Goal: Navigation & Orientation: Find specific page/section

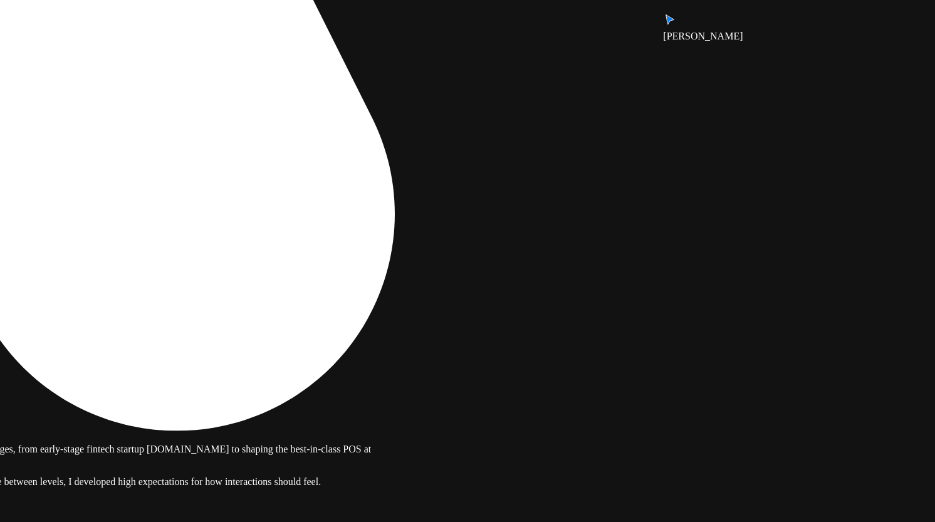
drag, startPoint x: 419, startPoint y: 236, endPoint x: 561, endPoint y: 363, distance: 191.3
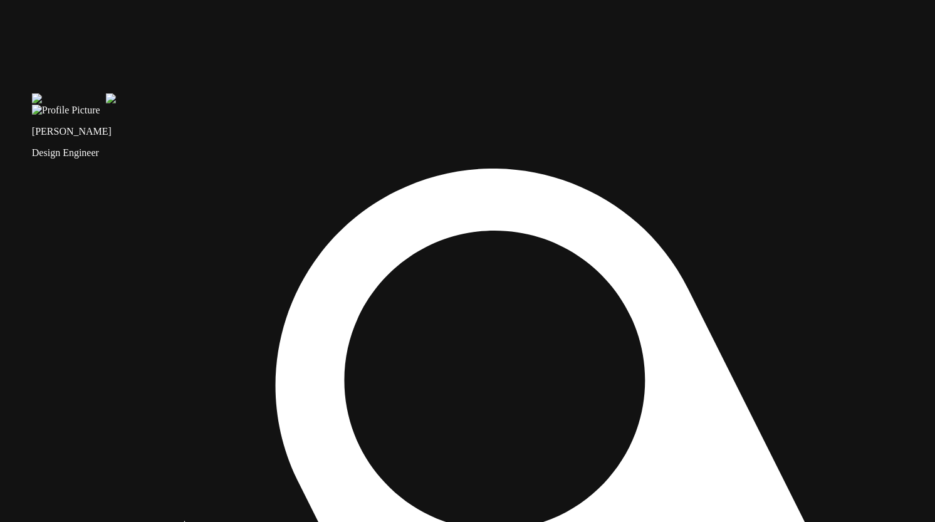
drag, startPoint x: 668, startPoint y: 244, endPoint x: 675, endPoint y: 264, distance: 21.2
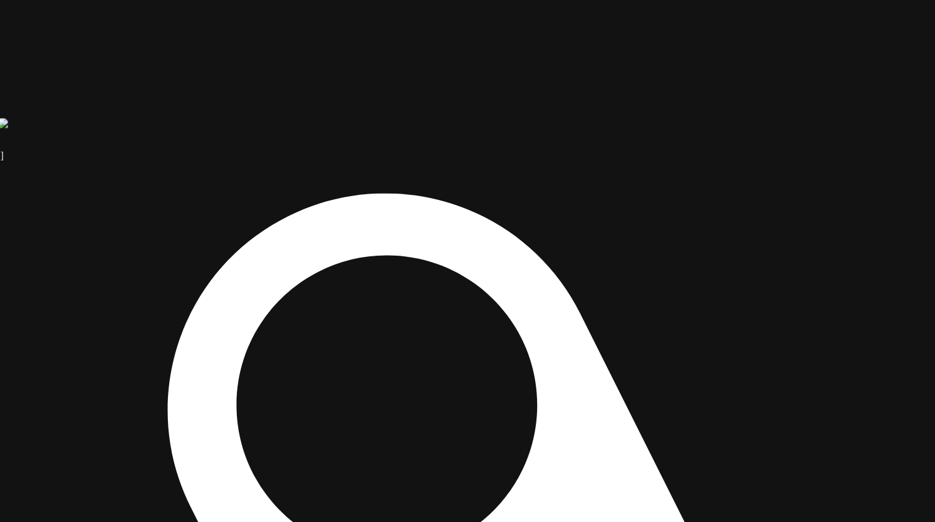
drag, startPoint x: 675, startPoint y: 264, endPoint x: 564, endPoint y: 288, distance: 113.4
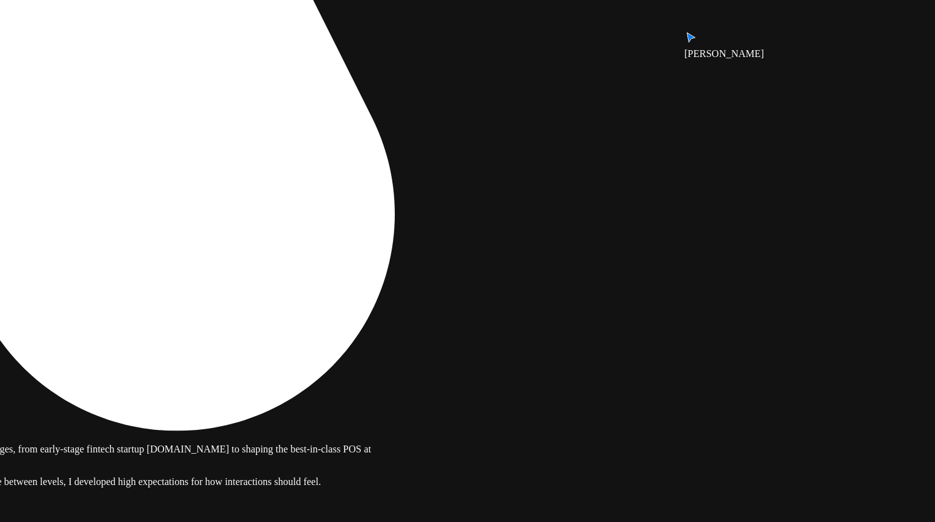
drag, startPoint x: 449, startPoint y: 315, endPoint x: 406, endPoint y: 101, distance: 217.9
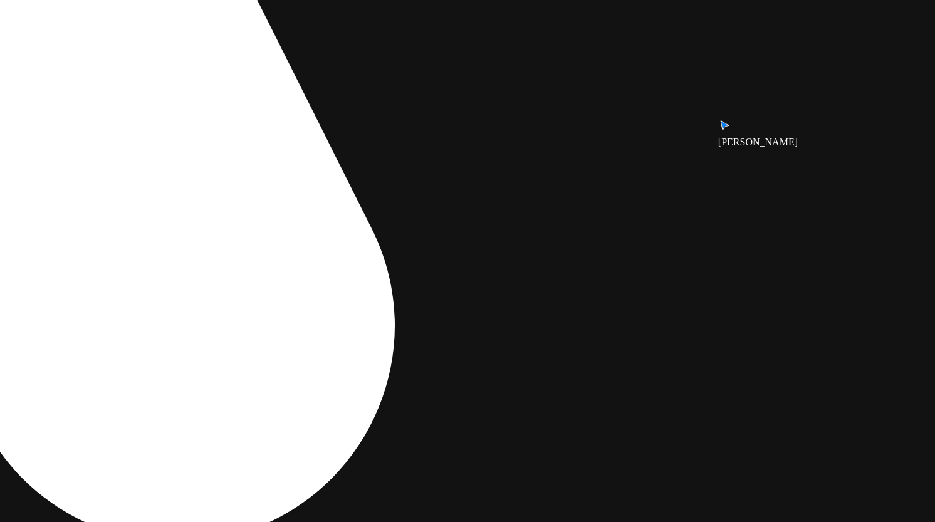
drag, startPoint x: 414, startPoint y: 113, endPoint x: 375, endPoint y: 391, distance: 280.8
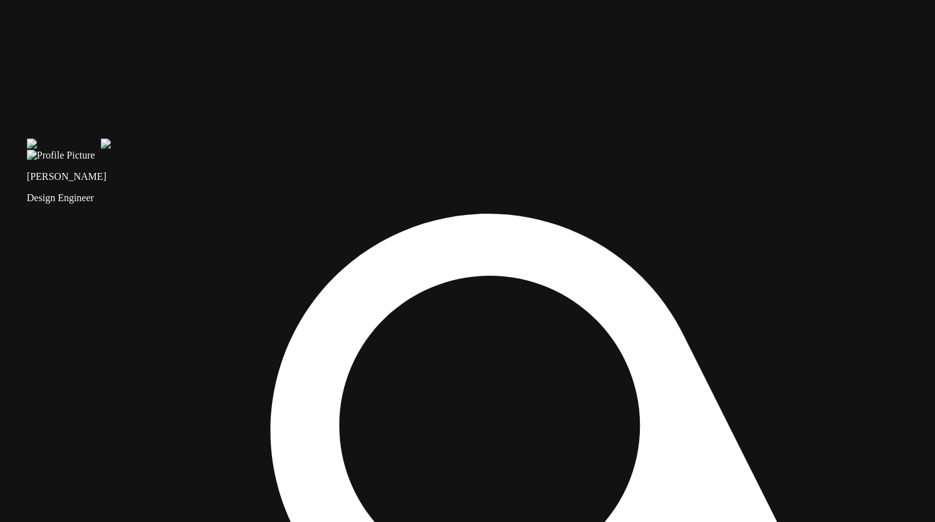
drag, startPoint x: 783, startPoint y: 154, endPoint x: 584, endPoint y: 255, distance: 222.8
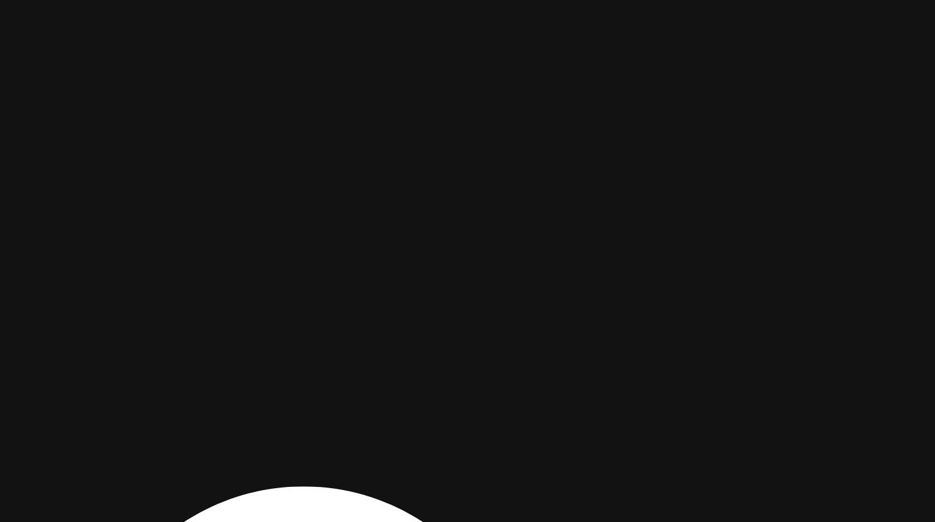
drag, startPoint x: 678, startPoint y: 140, endPoint x: 484, endPoint y: 427, distance: 346.0
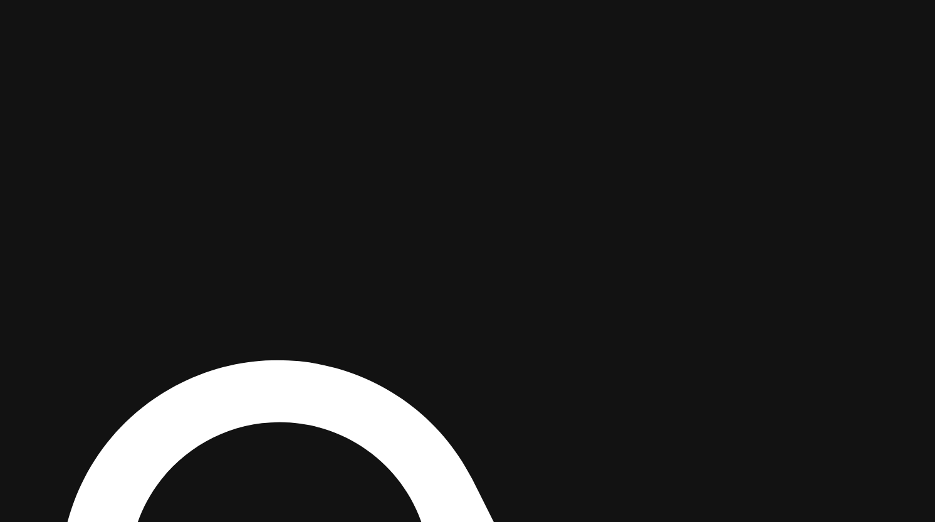
drag, startPoint x: 573, startPoint y: 363, endPoint x: 558, endPoint y: 221, distance: 143.0
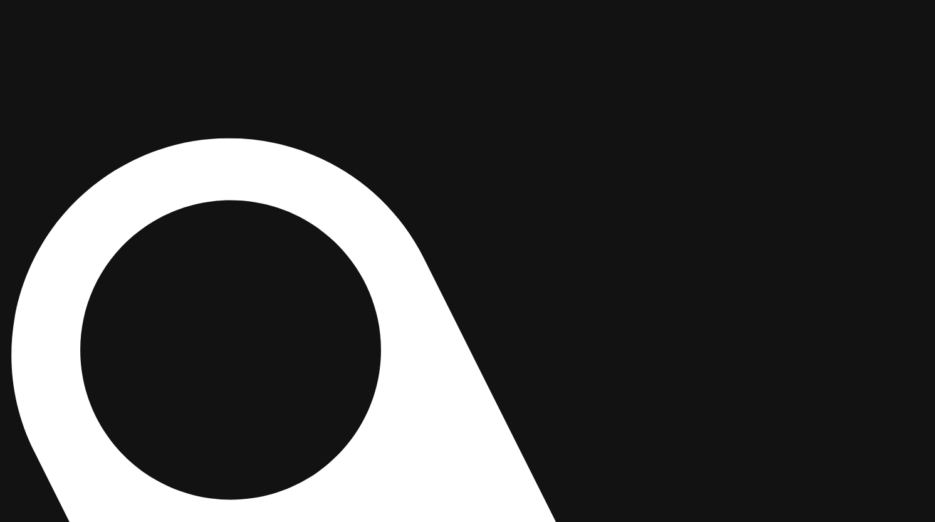
drag, startPoint x: 773, startPoint y: 303, endPoint x: 726, endPoint y: 70, distance: 238.4
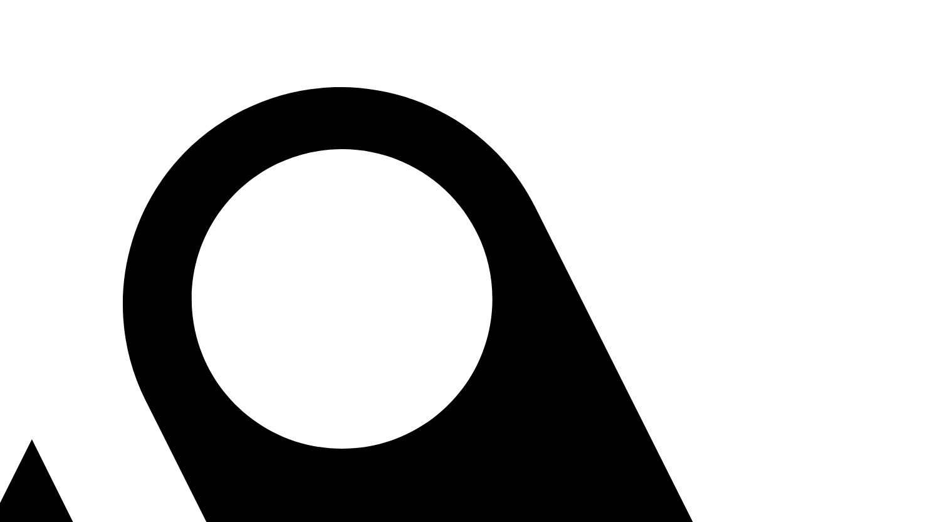
drag, startPoint x: 625, startPoint y: 449, endPoint x: 789, endPoint y: 395, distance: 173.4
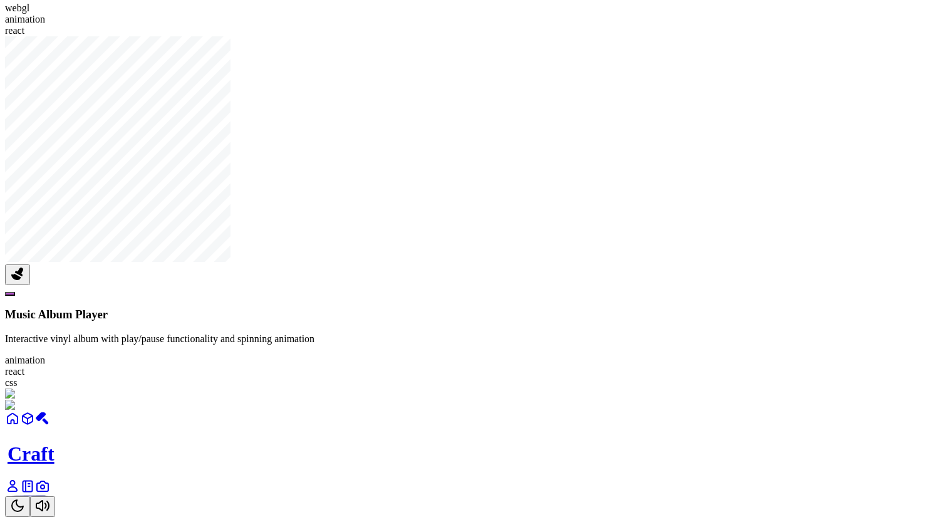
scroll to position [1934, 0]
click at [564, 411] on div at bounding box center [466, 411] width 922 height 0
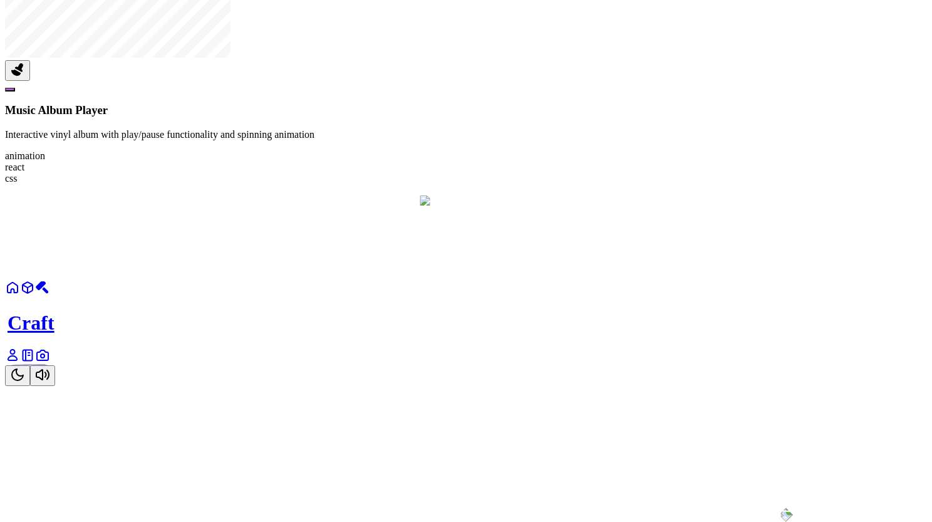
click at [564, 244] on div at bounding box center [462, 194] width 648 height 656
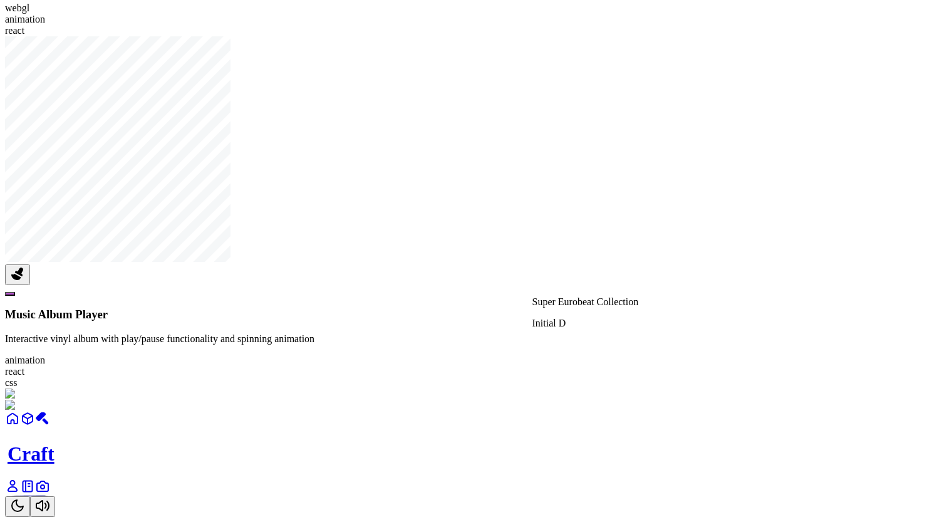
click at [564, 411] on div at bounding box center [466, 411] width 922 height 0
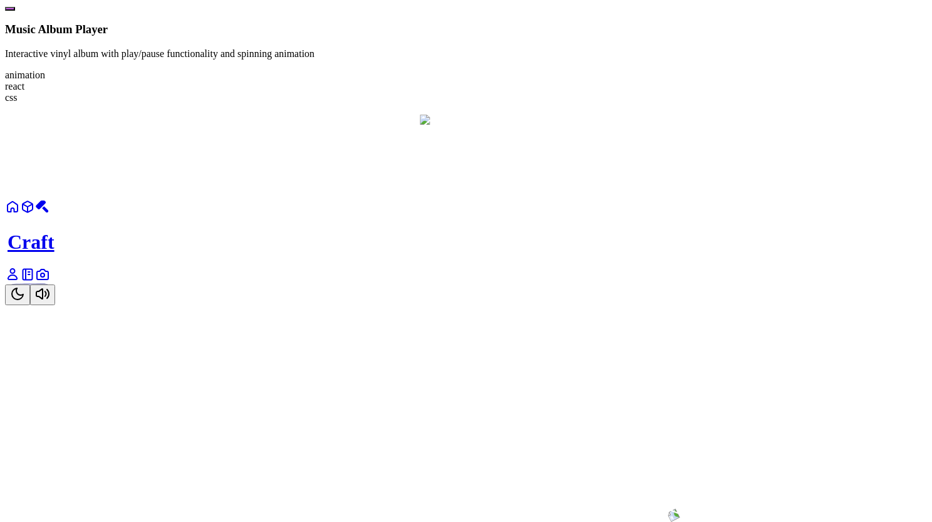
click at [606, 389] on img at bounding box center [643, 455] width 75 height 133
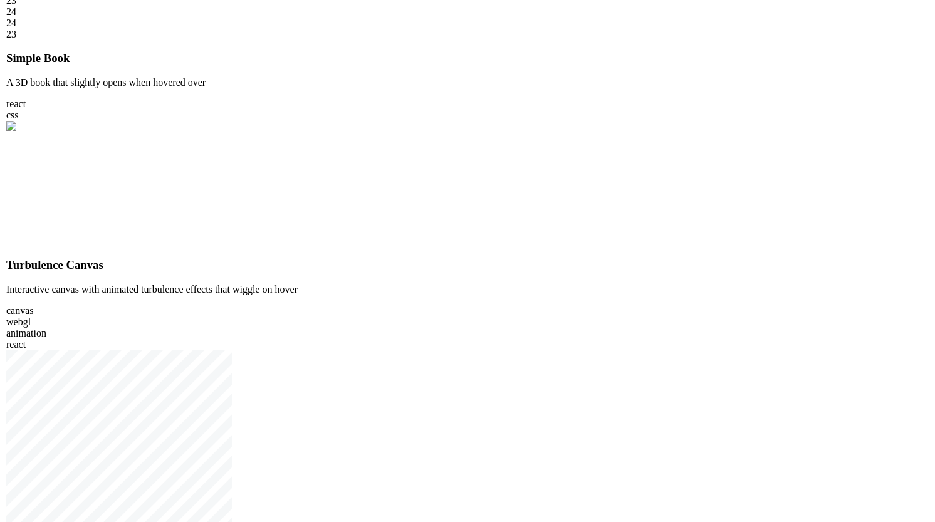
scroll to position [0, 0]
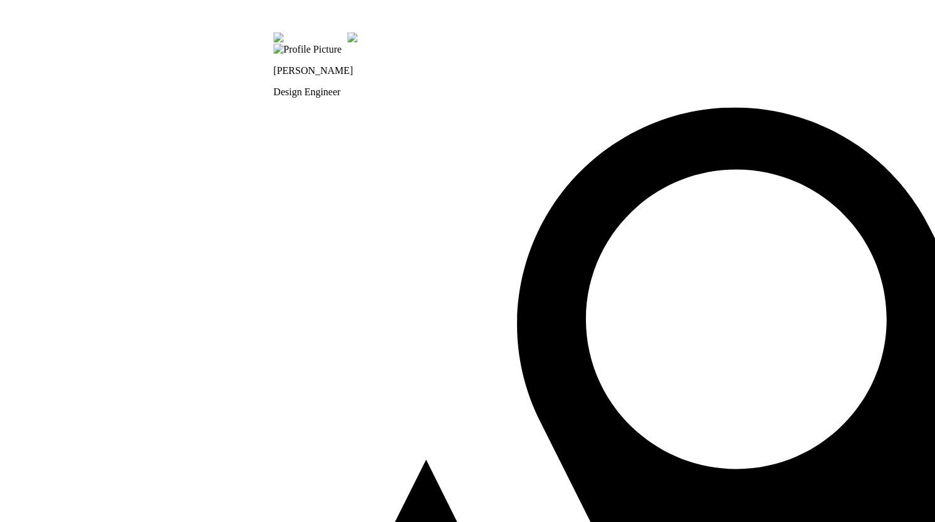
drag, startPoint x: 293, startPoint y: 486, endPoint x: 560, endPoint y: 492, distance: 266.3
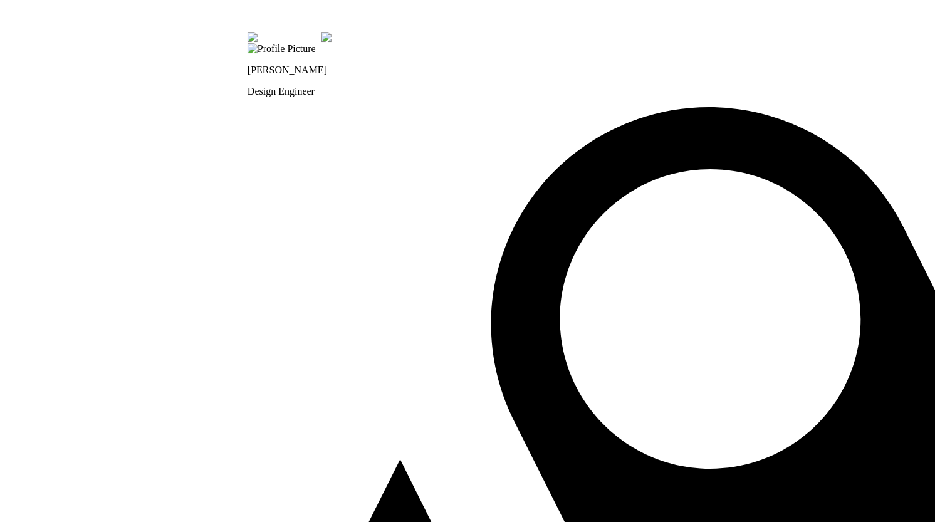
drag, startPoint x: 669, startPoint y: 476, endPoint x: 435, endPoint y: 457, distance: 233.8
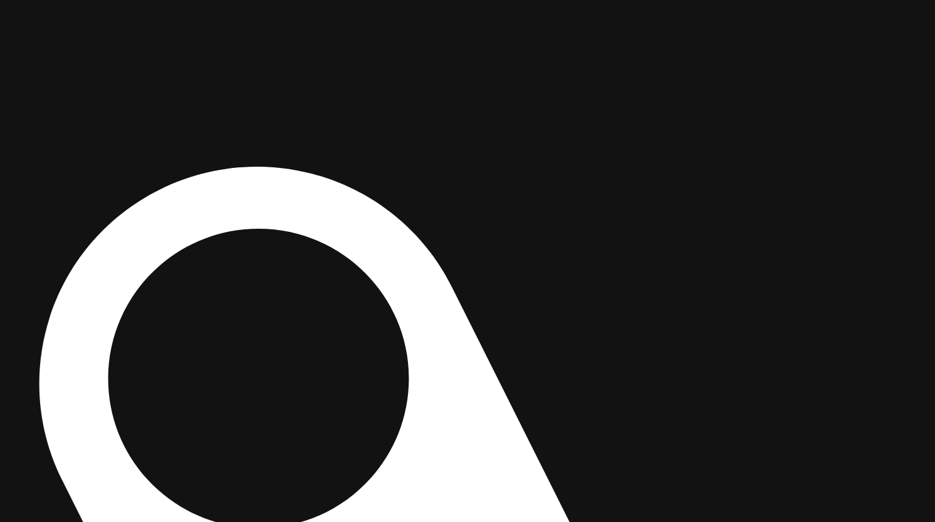
drag, startPoint x: 0, startPoint y: 0, endPoint x: 437, endPoint y: 520, distance: 679.5
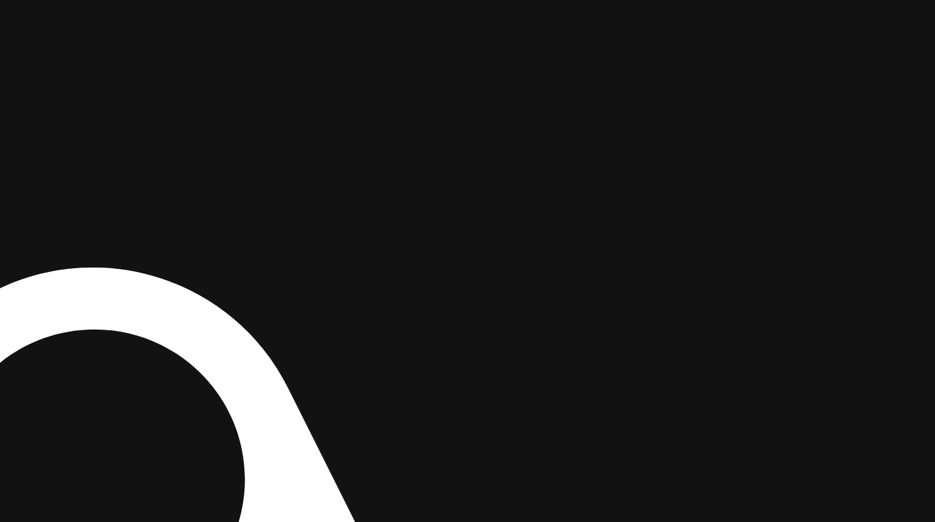
drag, startPoint x: 420, startPoint y: 286, endPoint x: 635, endPoint y: 190, distance: 235.3
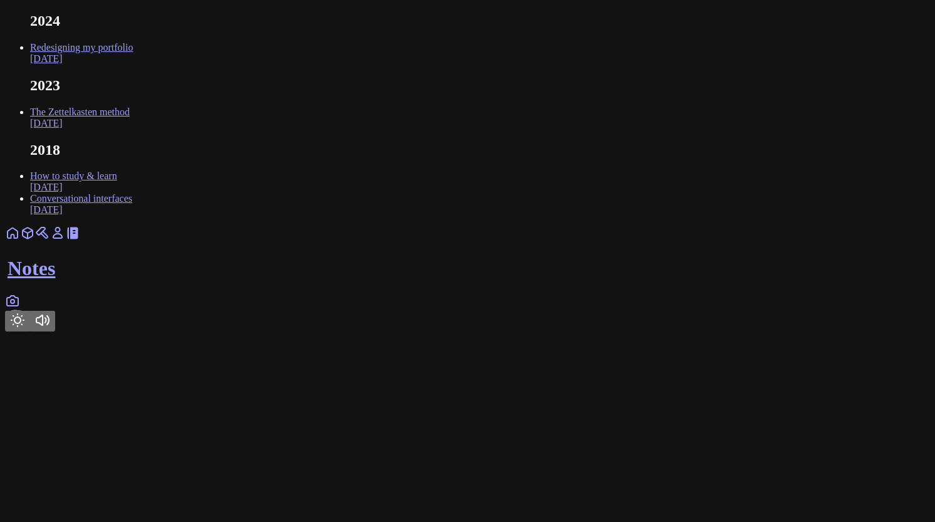
click at [20, 310] on link at bounding box center [12, 304] width 15 height 11
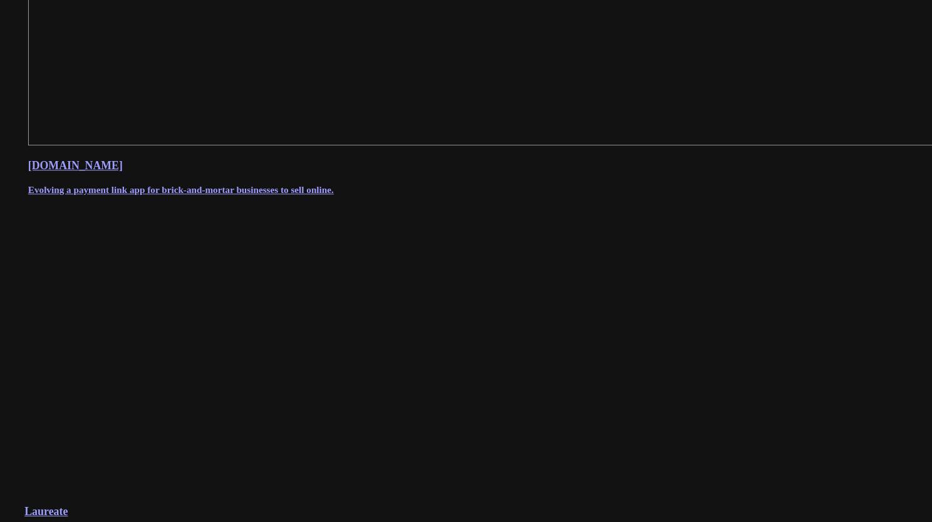
scroll to position [1068, 0]
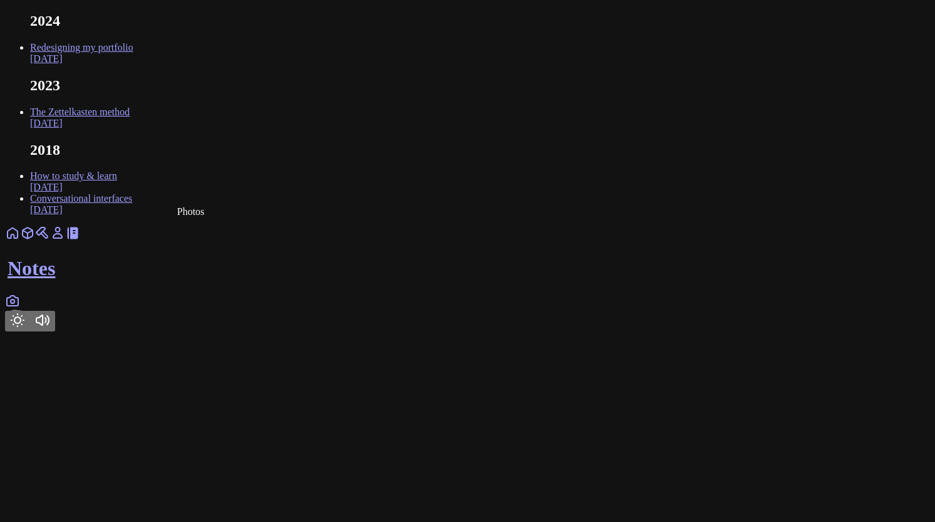
click at [20, 310] on link at bounding box center [12, 304] width 15 height 11
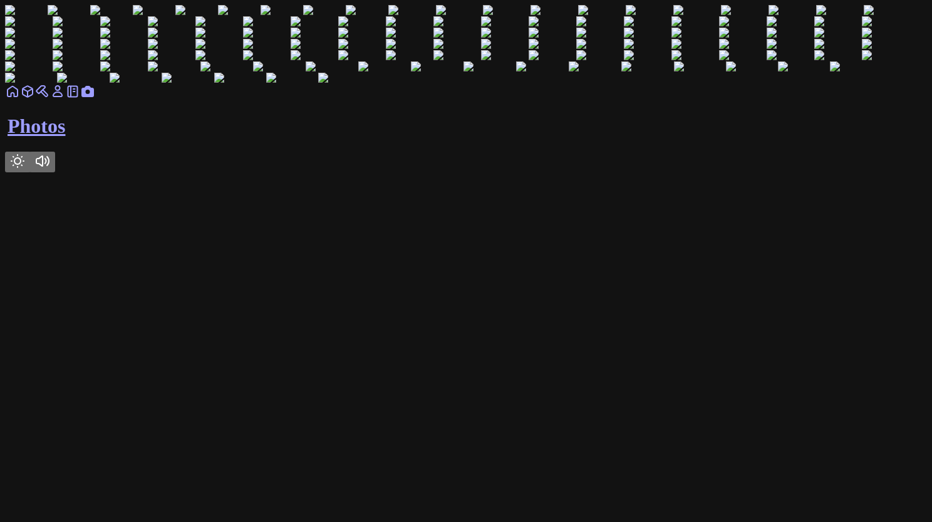
click at [80, 101] on link at bounding box center [72, 95] width 15 height 11
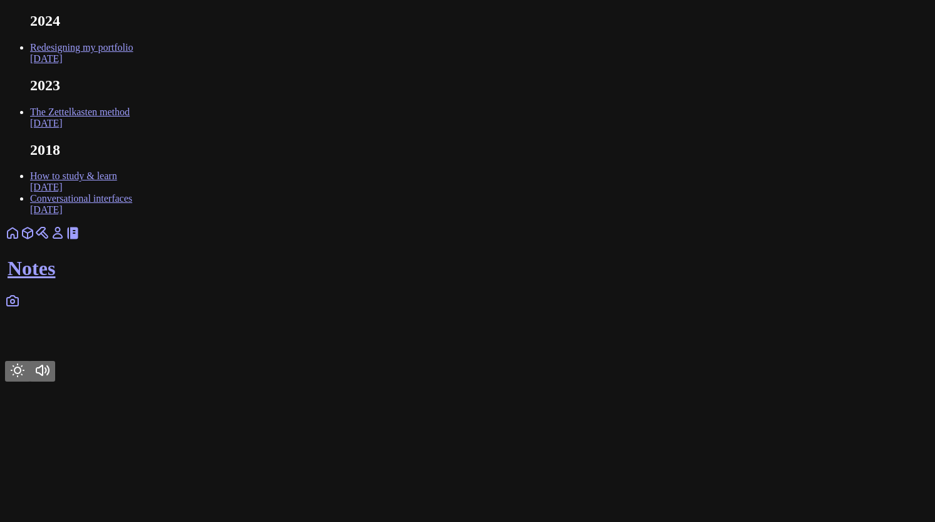
click at [65, 241] on icon at bounding box center [57, 233] width 15 height 15
click at [65, 242] on link at bounding box center [57, 237] width 15 height 11
click at [20, 241] on icon at bounding box center [12, 233] width 15 height 15
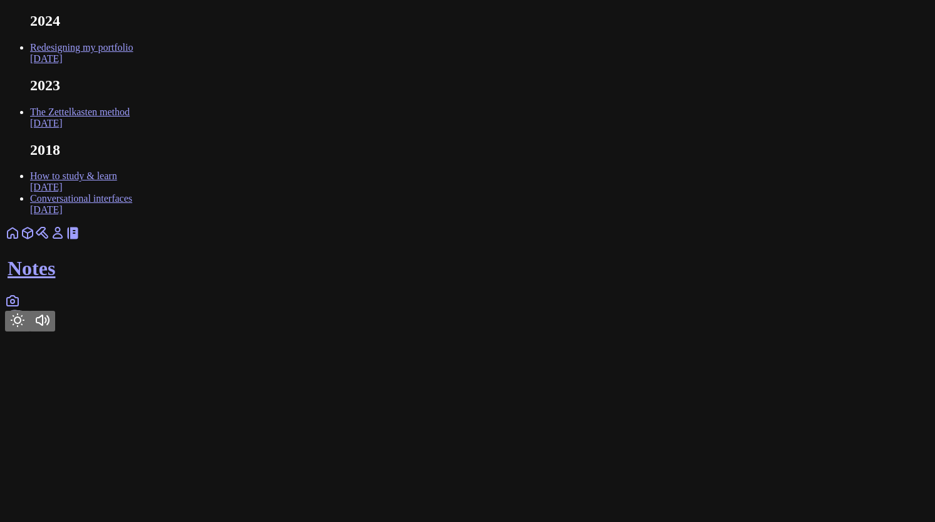
click at [20, 241] on icon at bounding box center [12, 233] width 15 height 15
click at [20, 242] on link at bounding box center [12, 237] width 15 height 11
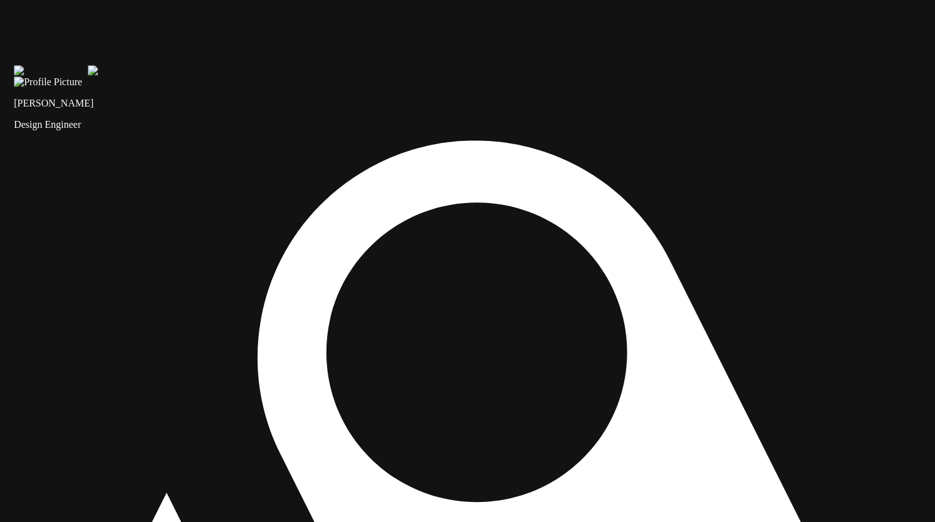
drag, startPoint x: 683, startPoint y: 182, endPoint x: 692, endPoint y: 214, distance: 32.7
click at [88, 76] on img at bounding box center [51, 70] width 74 height 11
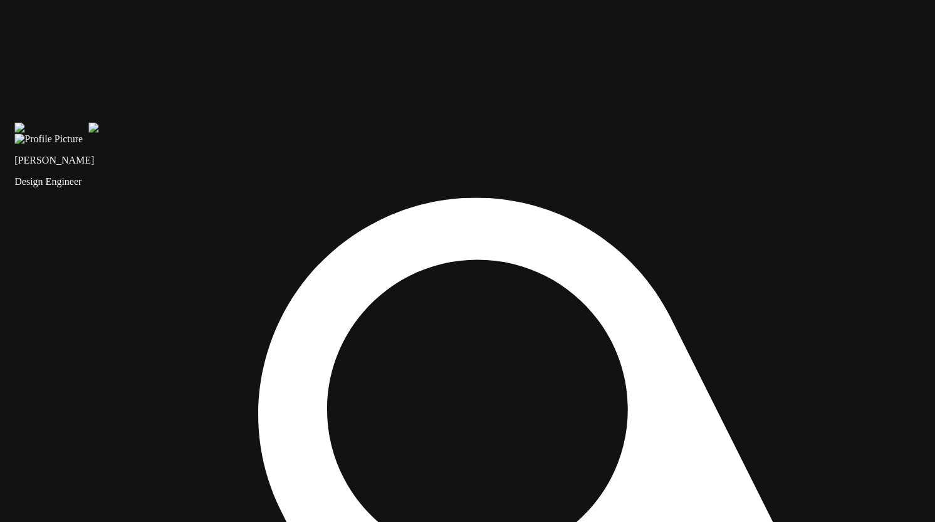
drag, startPoint x: 487, startPoint y: 226, endPoint x: 487, endPoint y: 277, distance: 51.4
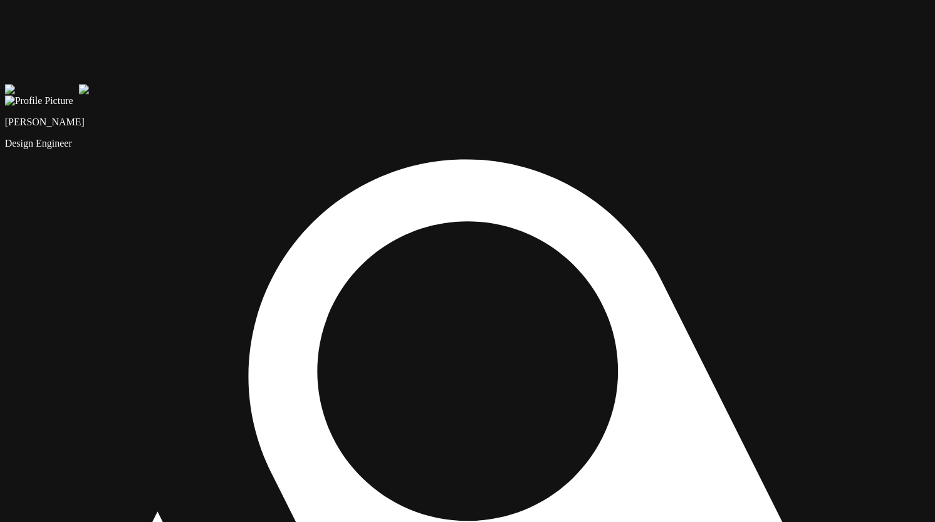
drag, startPoint x: 466, startPoint y: 283, endPoint x: 457, endPoint y: 250, distance: 33.9
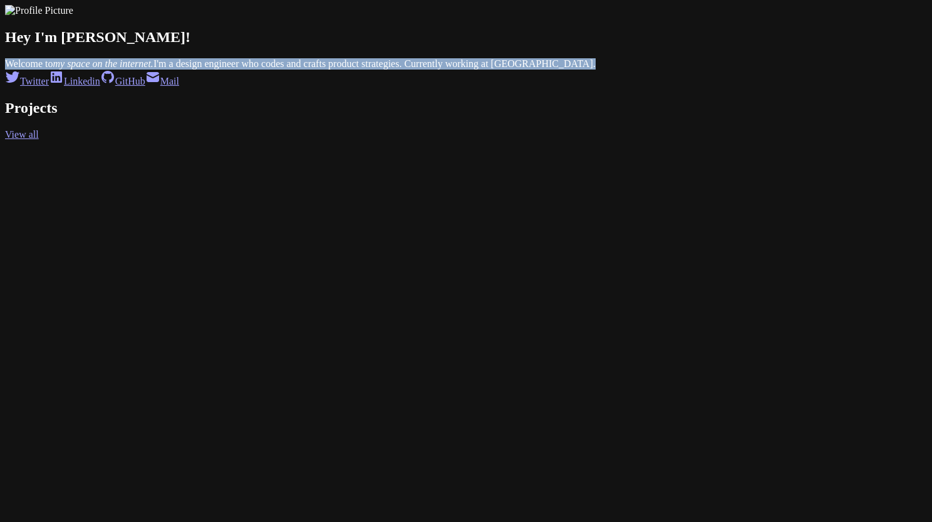
drag, startPoint x: 511, startPoint y: 155, endPoint x: 224, endPoint y: 139, distance: 286.8
drag, startPoint x: 231, startPoint y: 136, endPoint x: 469, endPoint y: 154, distance: 238.7
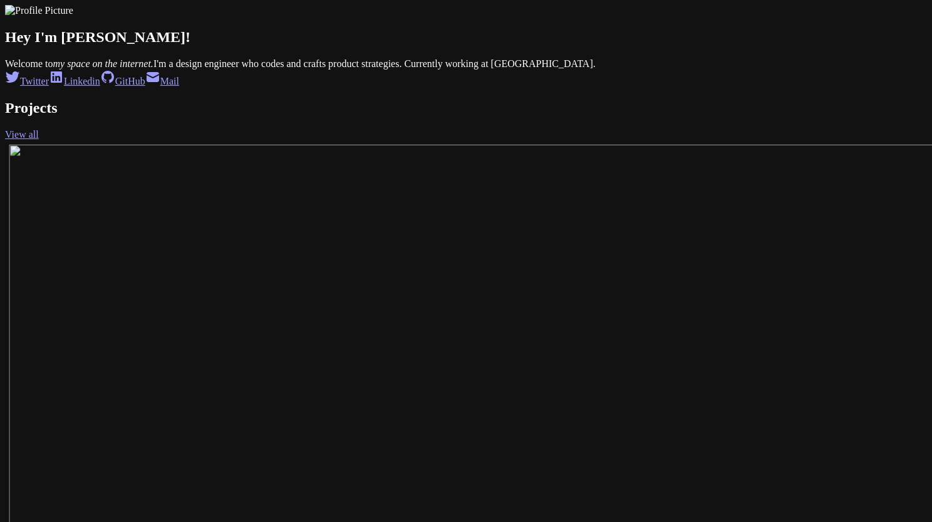
click at [471, 69] on span "Welcome to my space on the internet. I'm a design engineer who codes and crafts…" at bounding box center [300, 63] width 591 height 11
drag, startPoint x: 471, startPoint y: 156, endPoint x: 220, endPoint y: 147, distance: 251.4
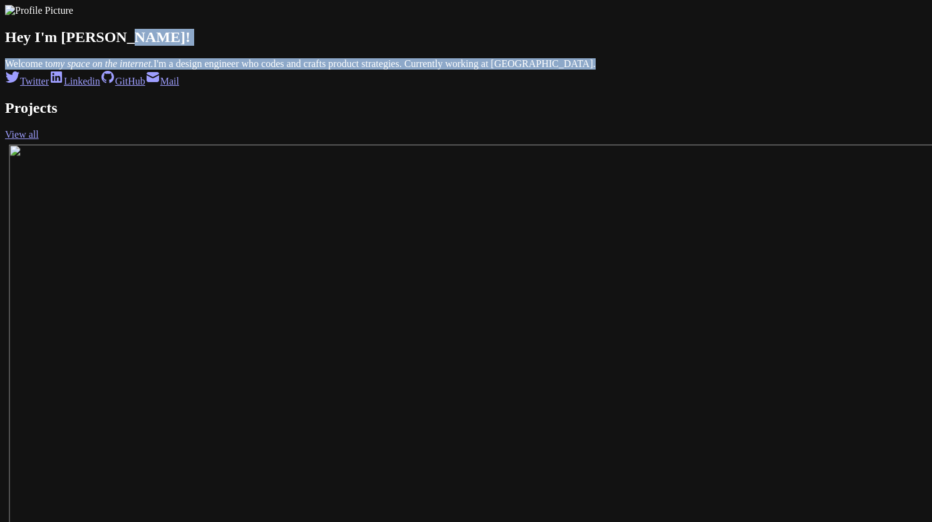
drag, startPoint x: 244, startPoint y: 123, endPoint x: 484, endPoint y: 154, distance: 241.2
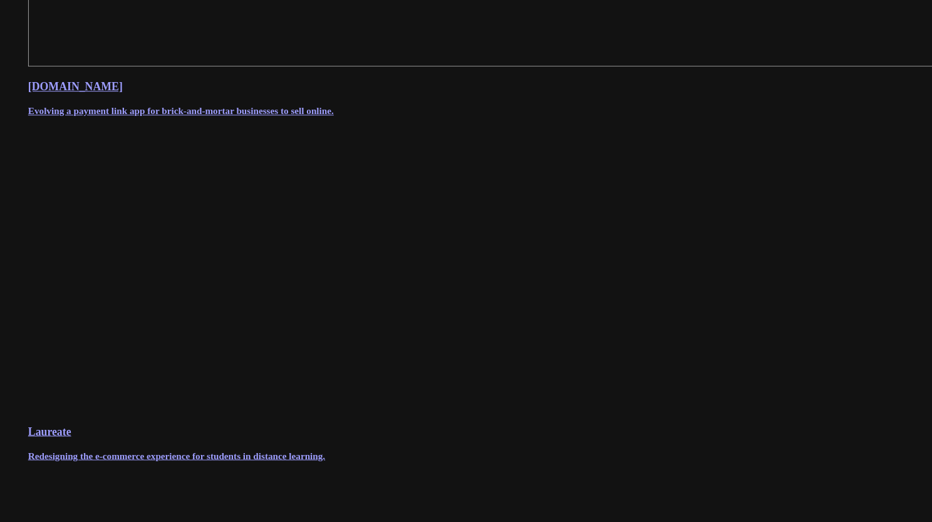
scroll to position [1159, 0]
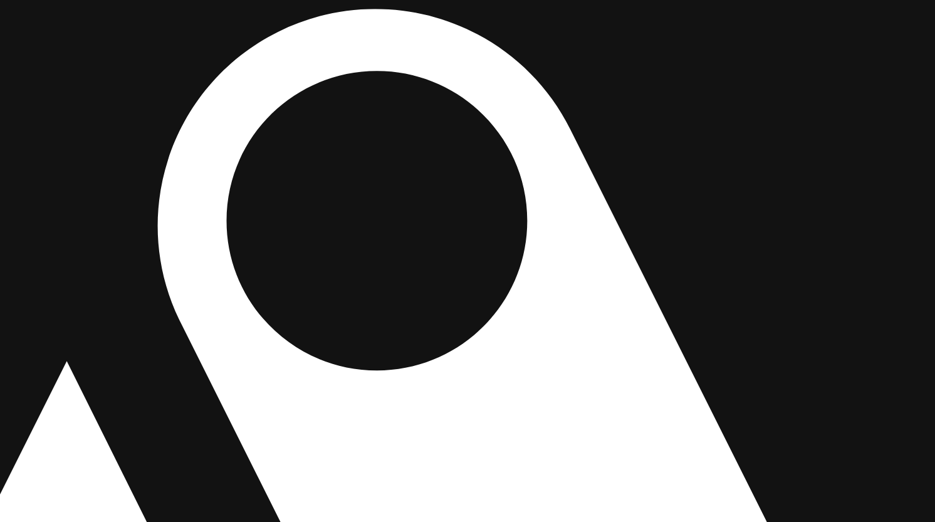
drag, startPoint x: 675, startPoint y: 242, endPoint x: 555, endPoint y: 123, distance: 169.7
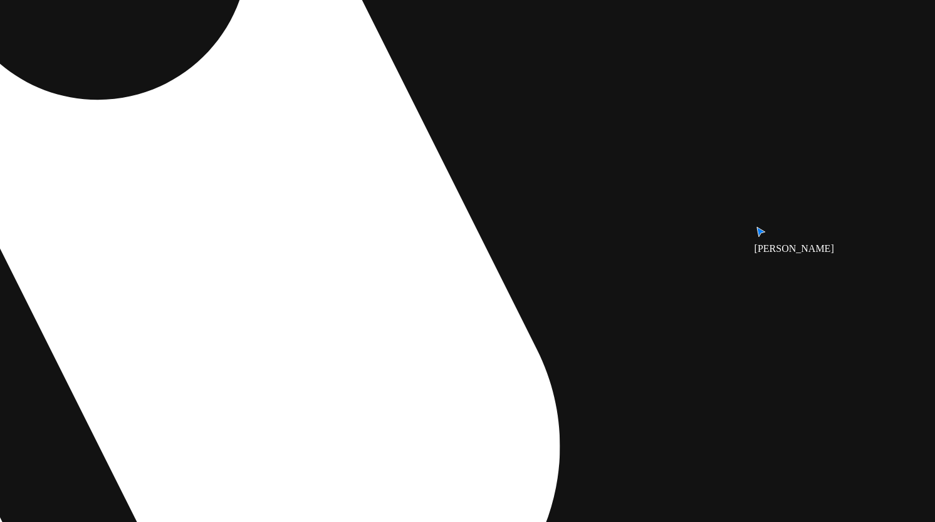
drag, startPoint x: 697, startPoint y: 387, endPoint x: 447, endPoint y: 135, distance: 354.9
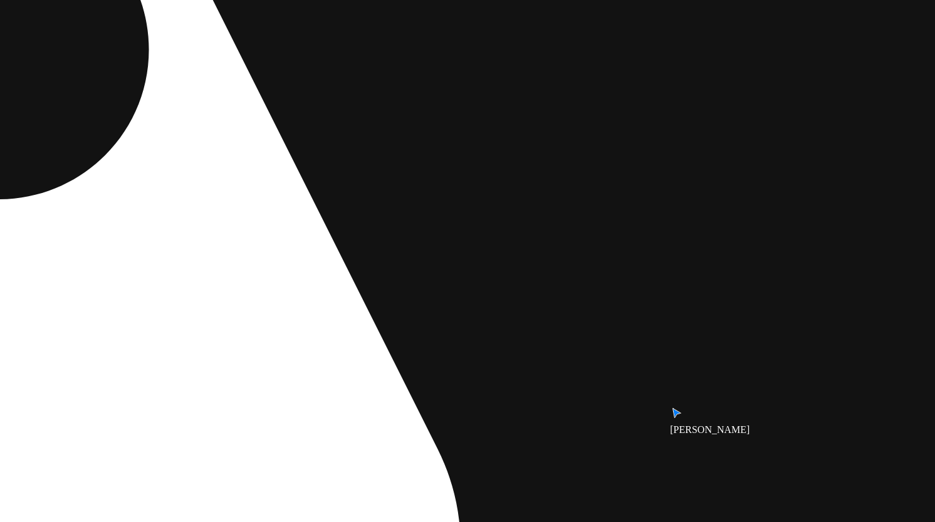
drag, startPoint x: 637, startPoint y: 172, endPoint x: 538, endPoint y: 271, distance: 140.4
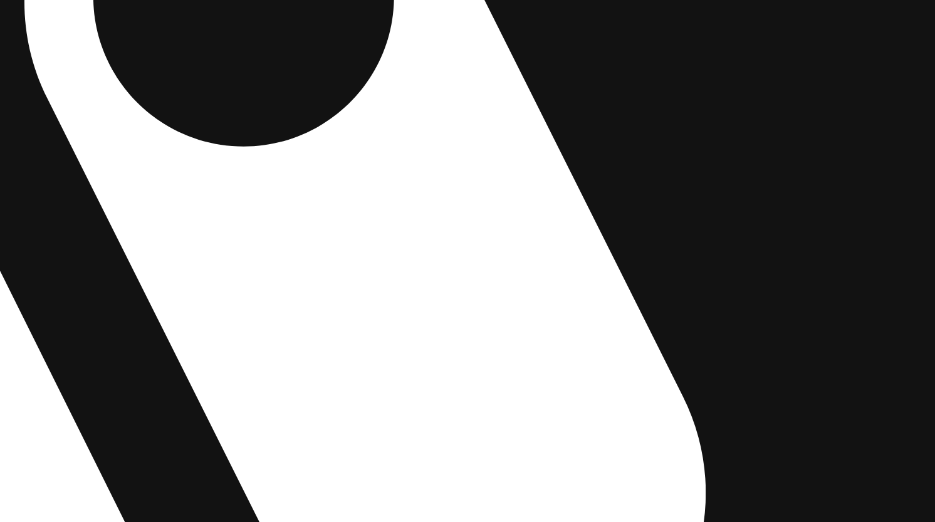
drag, startPoint x: 538, startPoint y: 271, endPoint x: 830, endPoint y: 211, distance: 298.2
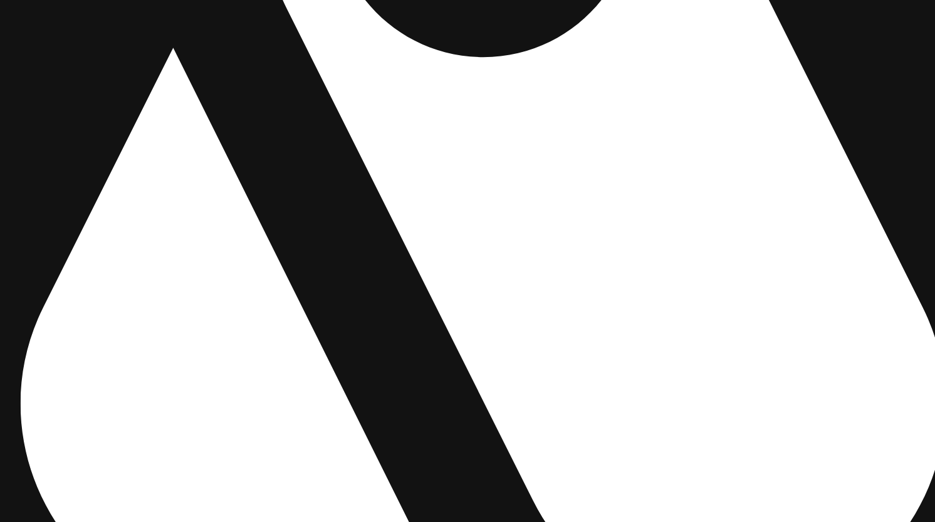
drag, startPoint x: 576, startPoint y: 253, endPoint x: 774, endPoint y: 169, distance: 215.1
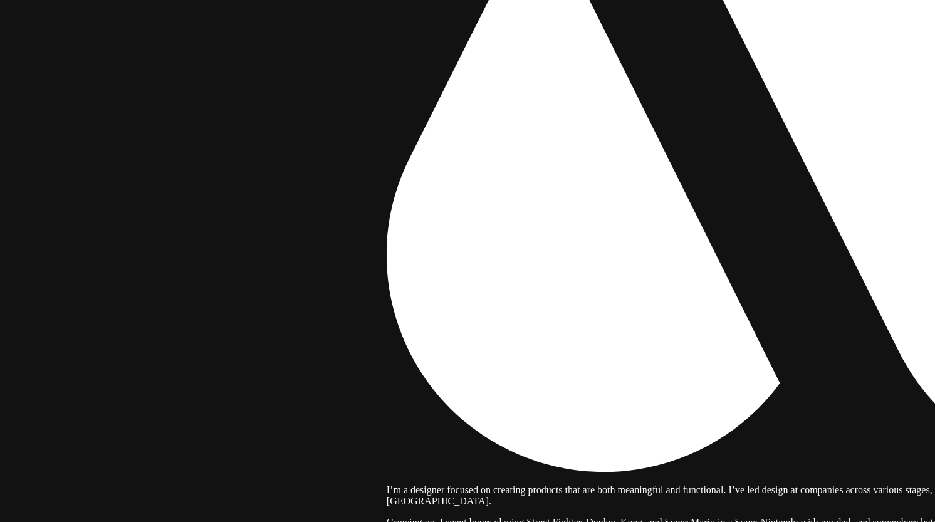
drag, startPoint x: 248, startPoint y: 216, endPoint x: 624, endPoint y: 81, distance: 399.1
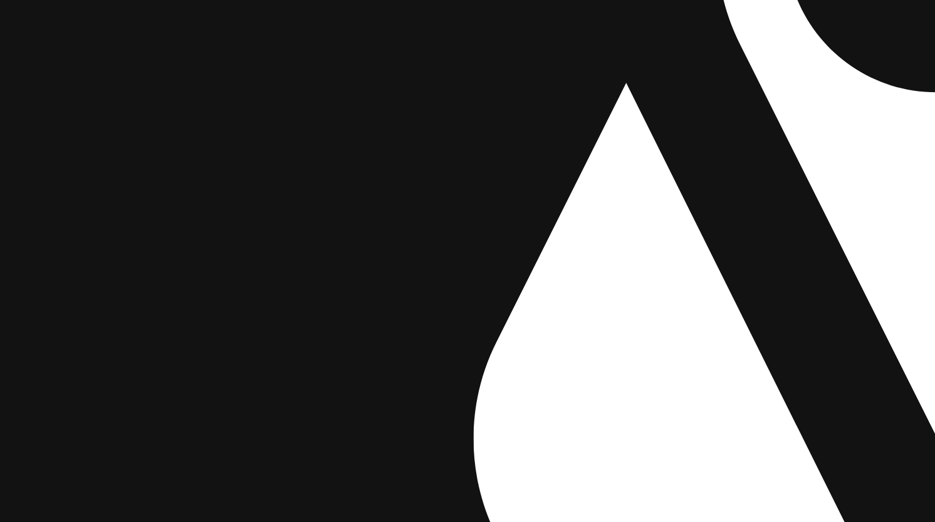
drag, startPoint x: 561, startPoint y: 122, endPoint x: 636, endPoint y: 293, distance: 186.6
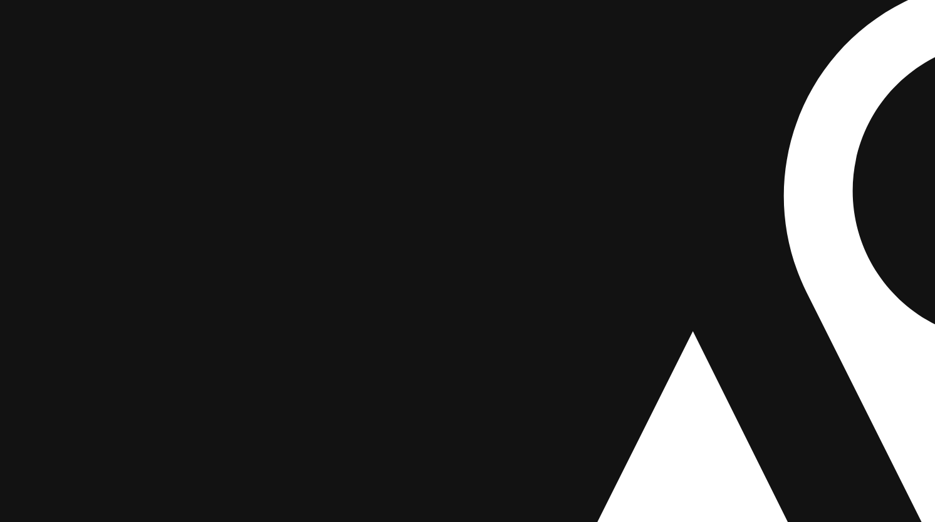
drag, startPoint x: 477, startPoint y: 131, endPoint x: 542, endPoint y: 339, distance: 217.8
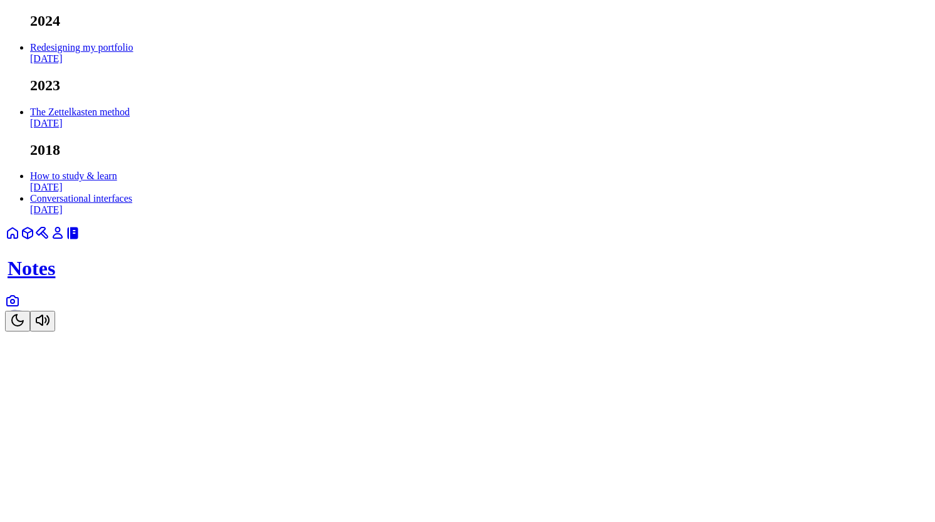
click at [20, 242] on link at bounding box center [12, 237] width 15 height 11
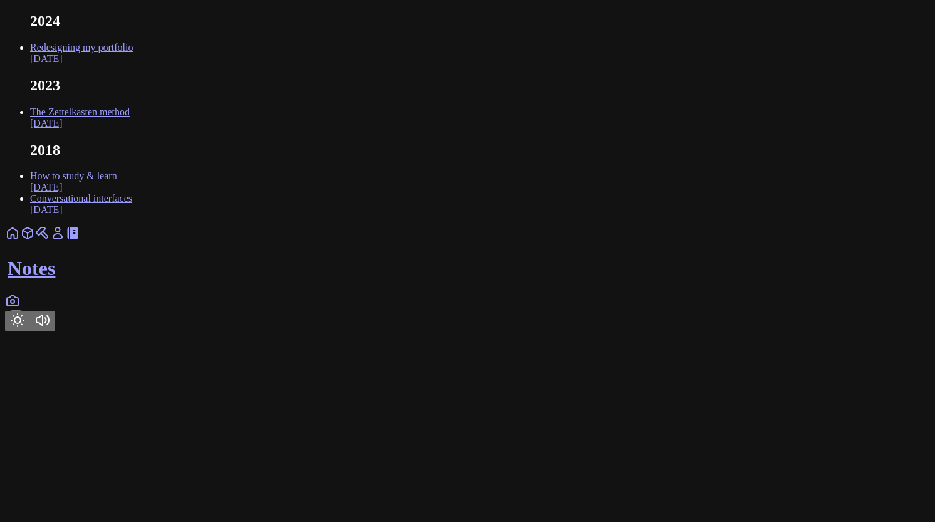
click at [20, 241] on icon at bounding box center [12, 233] width 15 height 15
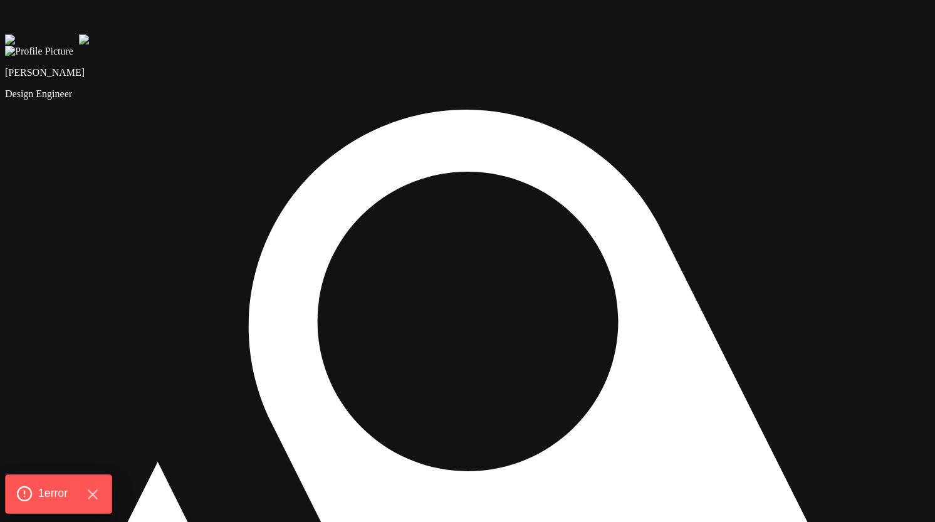
click at [66, 476] on div "1 error" at bounding box center [58, 493] width 107 height 39
click at [76, 484] on div "1 error" at bounding box center [58, 493] width 107 height 39
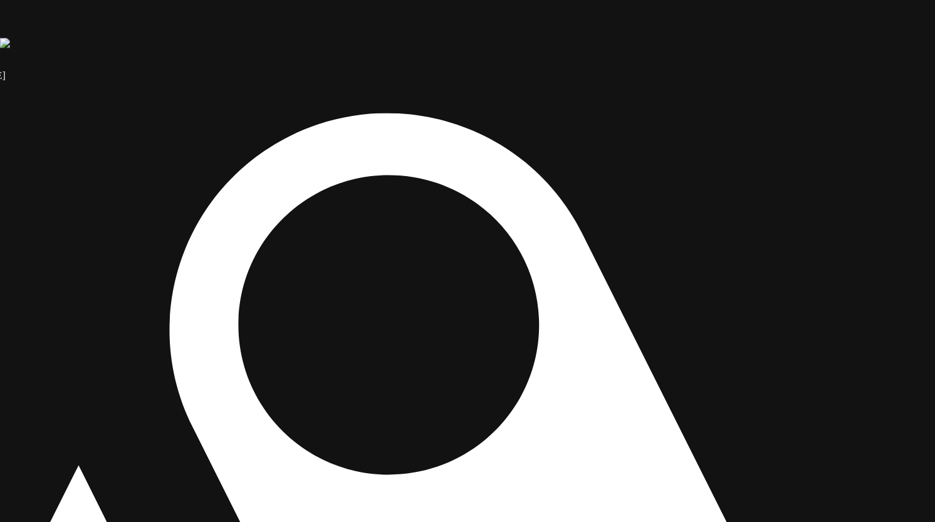
drag, startPoint x: 603, startPoint y: 97, endPoint x: 538, endPoint y: 107, distance: 65.9
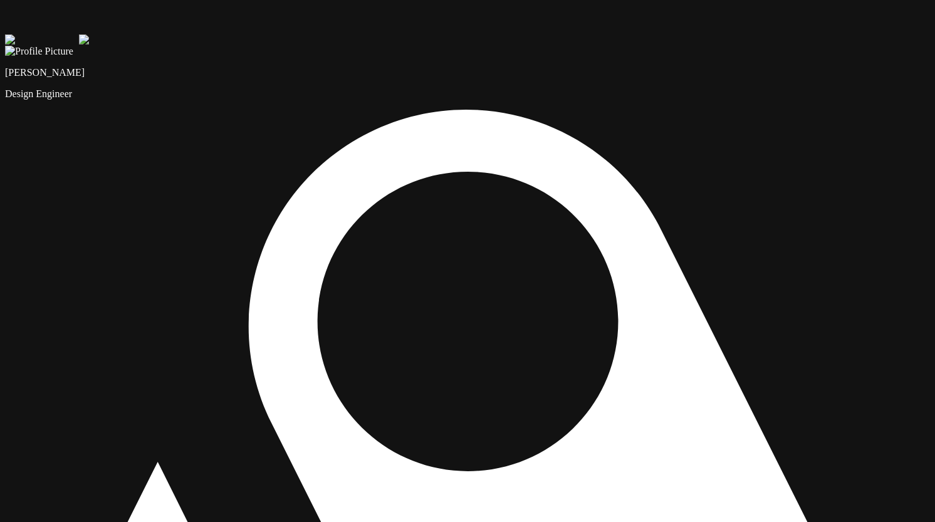
drag, startPoint x: 576, startPoint y: 154, endPoint x: 536, endPoint y: 146, distance: 41.5
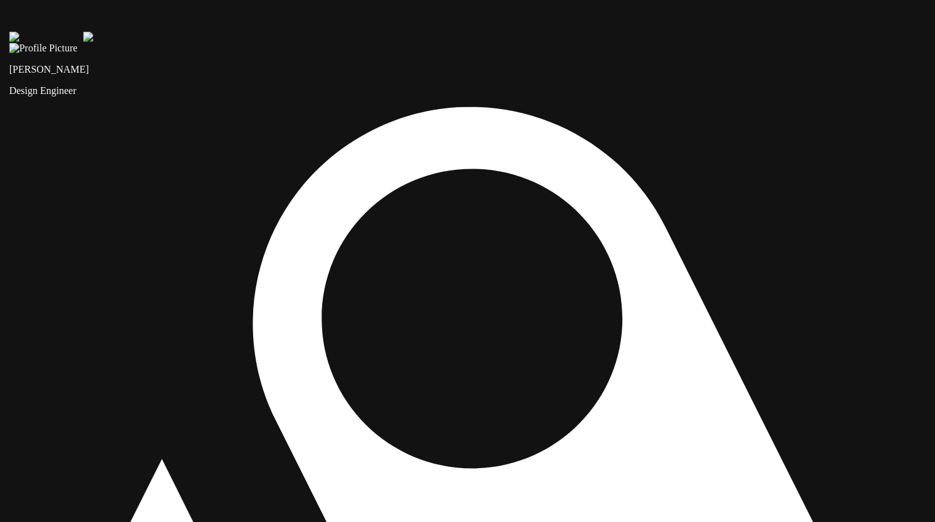
drag, startPoint x: 532, startPoint y: 146, endPoint x: 626, endPoint y: 181, distance: 100.3
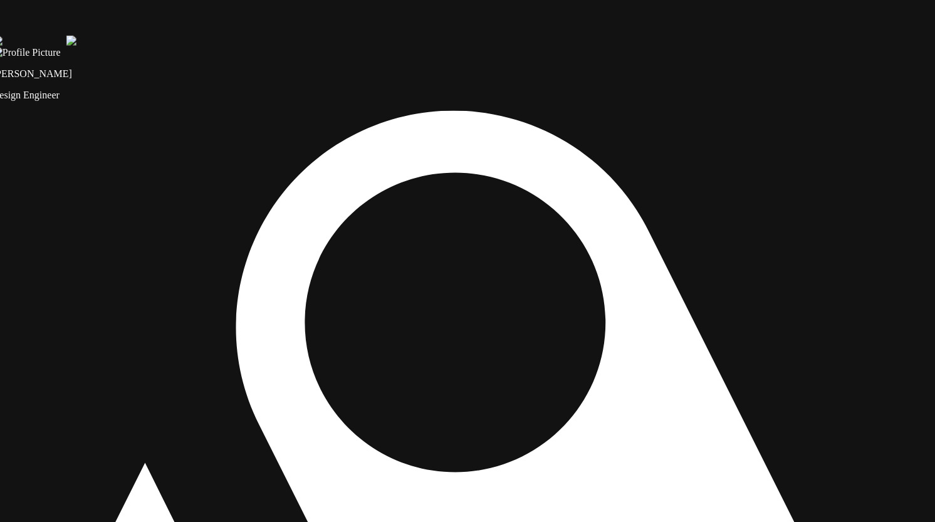
drag, startPoint x: 462, startPoint y: 78, endPoint x: 449, endPoint y: 79, distance: 13.2
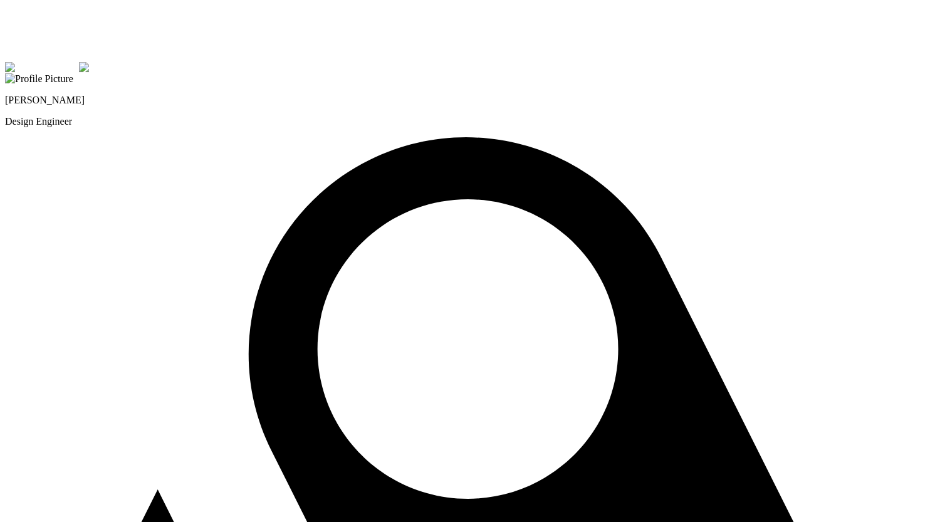
drag, startPoint x: 680, startPoint y: 300, endPoint x: 680, endPoint y: 328, distance: 27.6
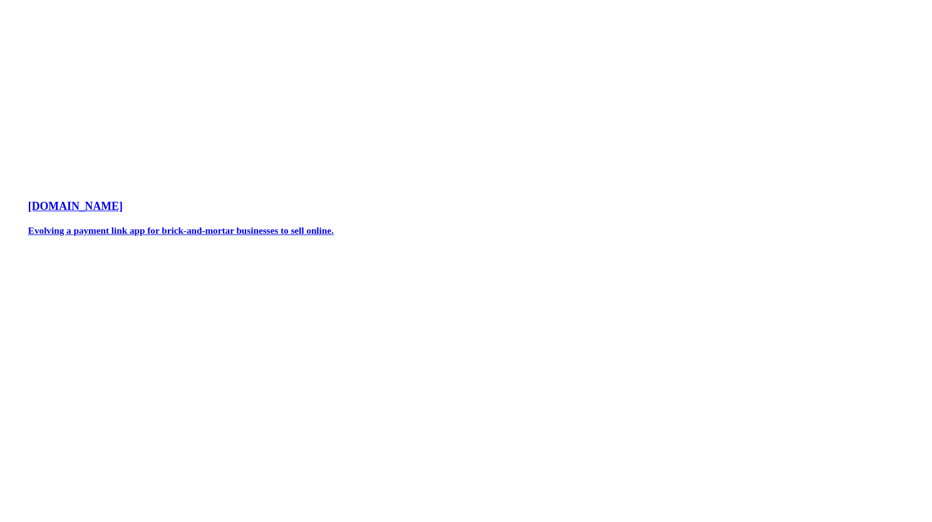
scroll to position [761, 0]
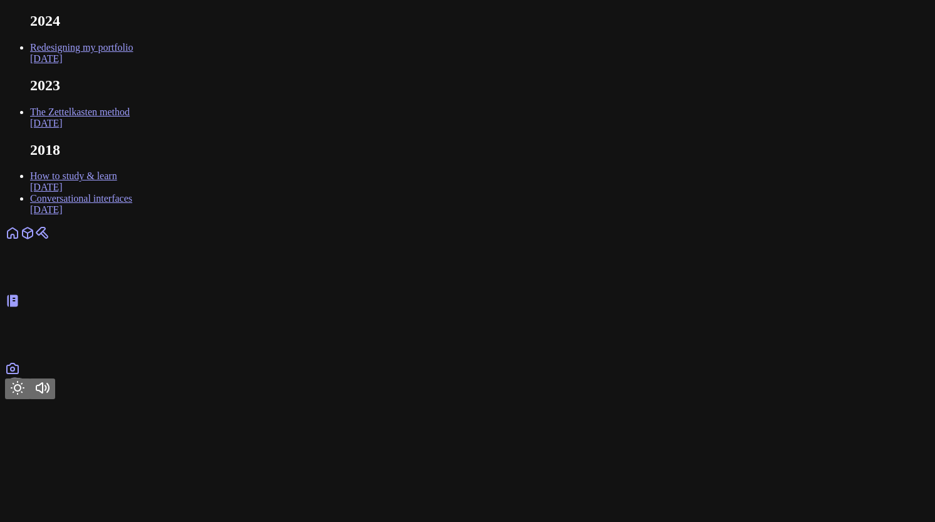
click at [20, 376] on icon at bounding box center [12, 368] width 15 height 15
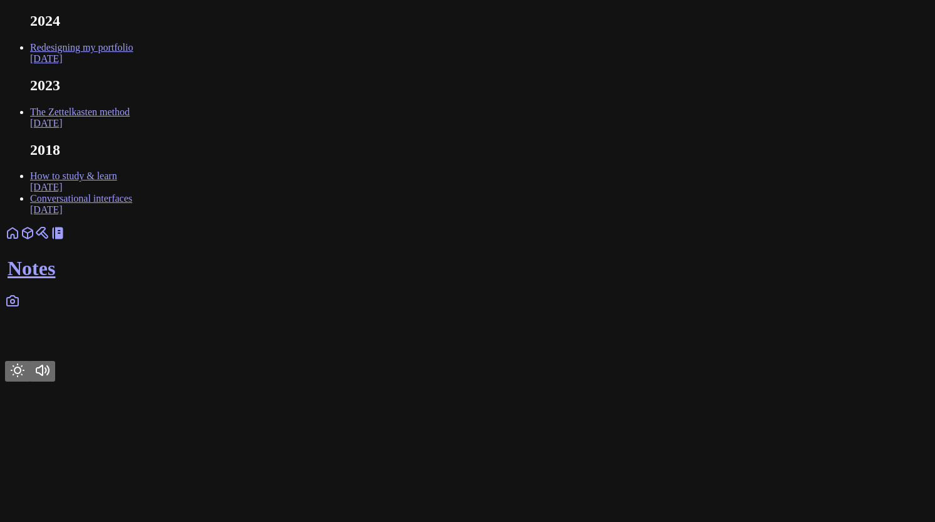
click at [50, 241] on icon at bounding box center [42, 233] width 15 height 15
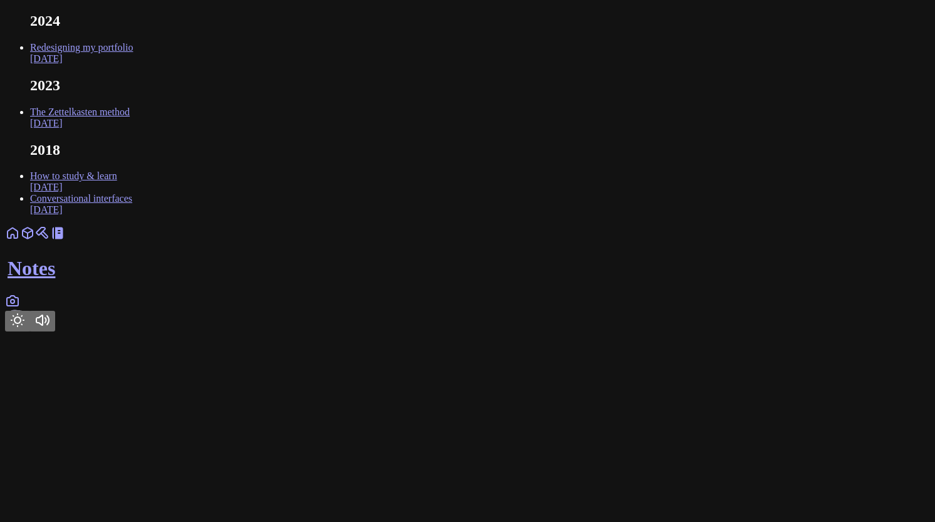
click at [133, 64] on link "Redesigning my portfolio Sep 2024" at bounding box center [81, 53] width 103 height 22
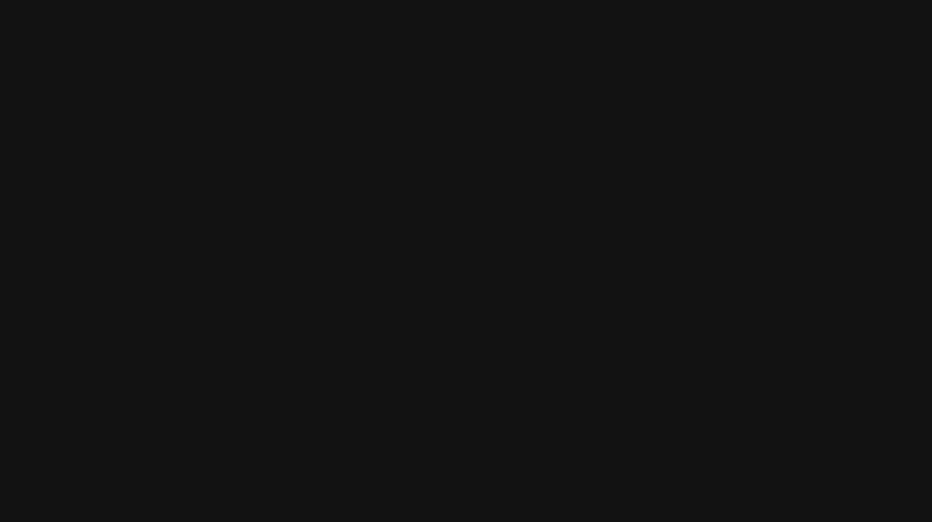
scroll to position [9788, 0]
click at [139, 496] on button "Next slide" at bounding box center [108, 506] width 62 height 21
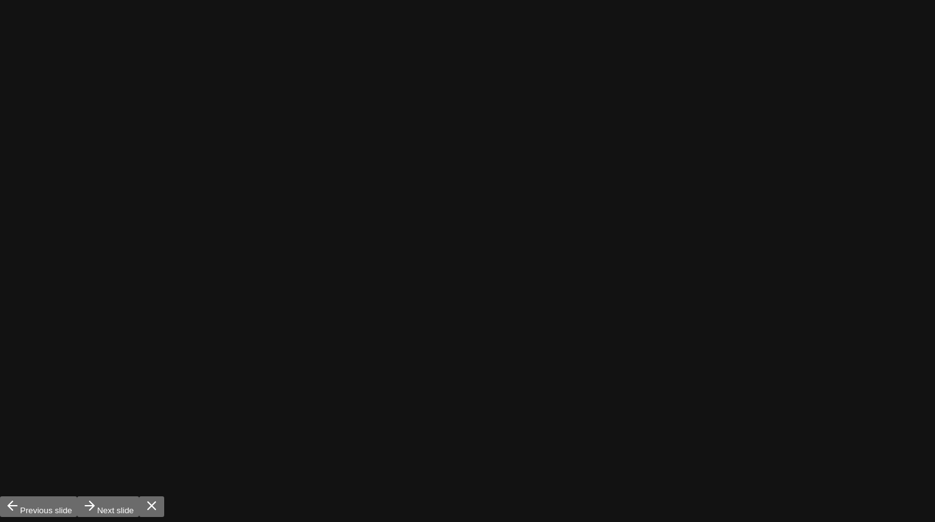
click at [155, 502] on icon "button" at bounding box center [152, 506] width 8 height 8
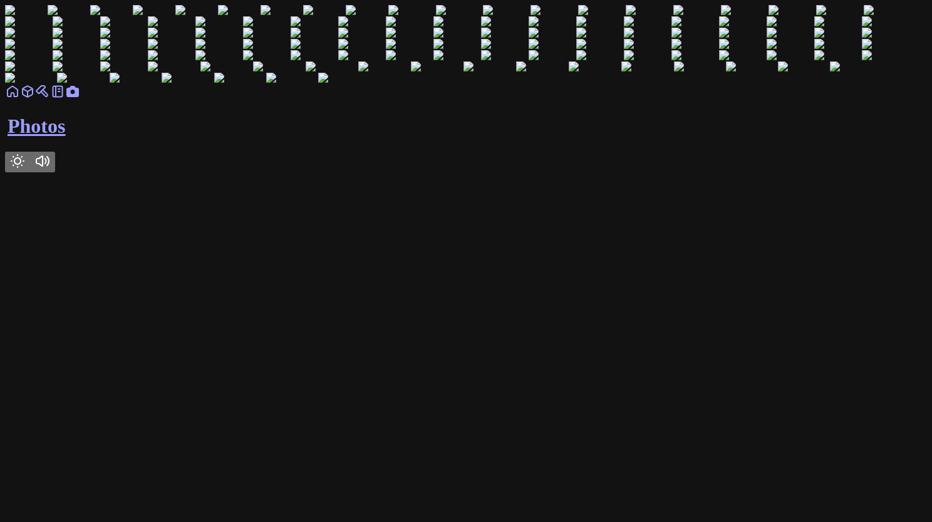
scroll to position [16410, 0]
click at [63, 97] on icon at bounding box center [57, 91] width 9 height 11
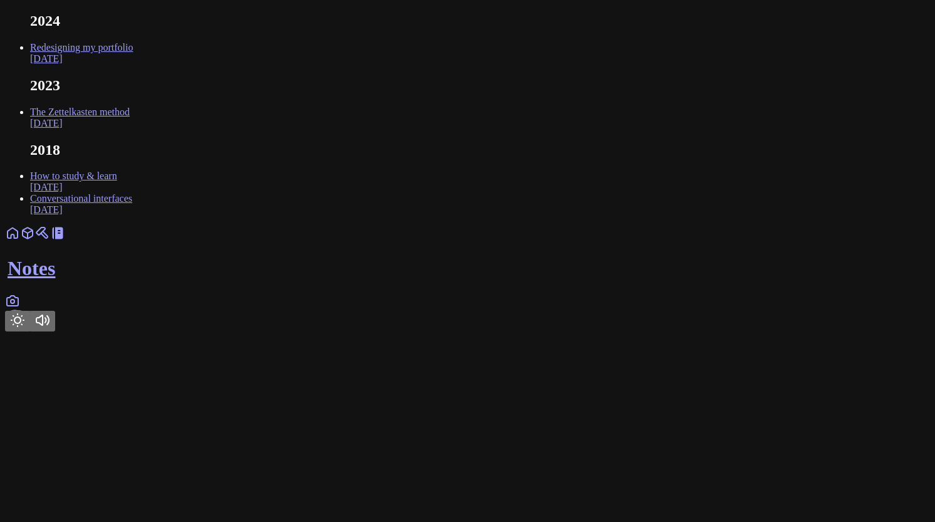
click at [130, 128] on link "The Zettelkasten method Feb 2023" at bounding box center [80, 118] width 100 height 22
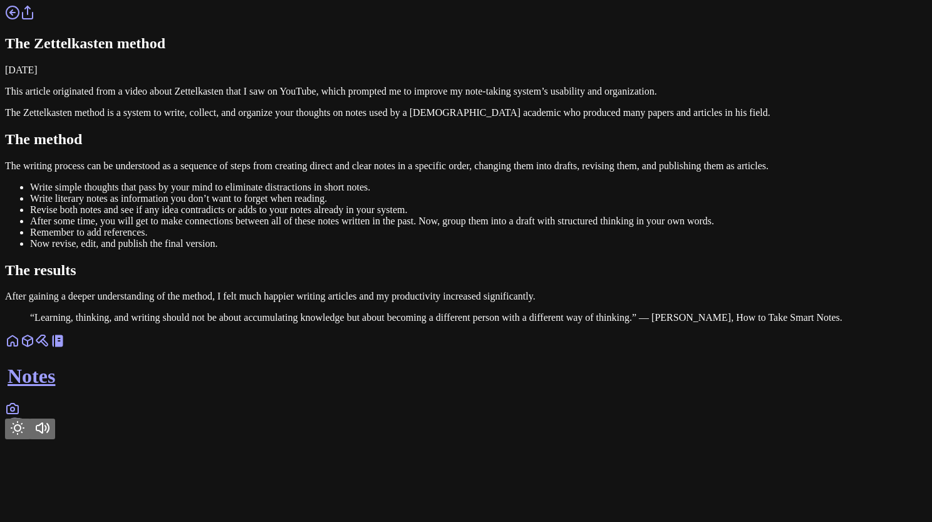
click at [20, 22] on link at bounding box center [12, 16] width 15 height 11
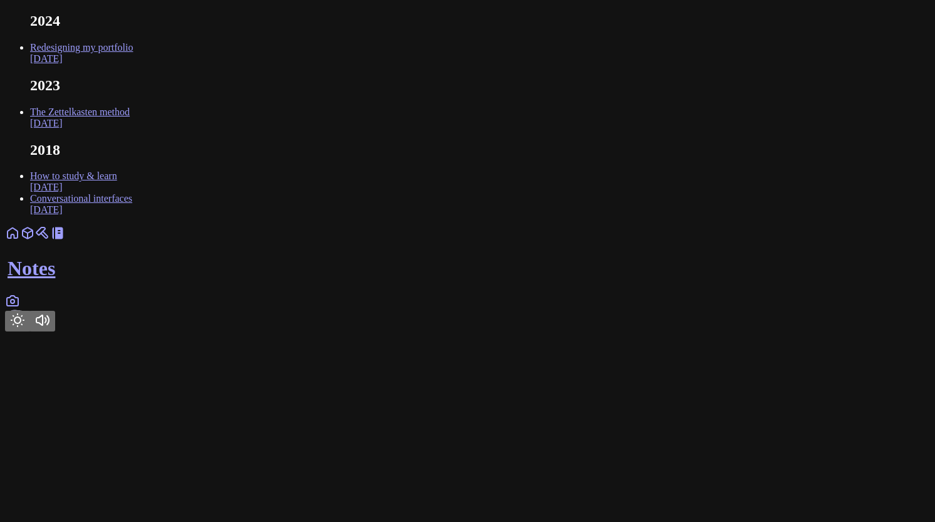
click at [50, 242] on link at bounding box center [42, 237] width 15 height 11
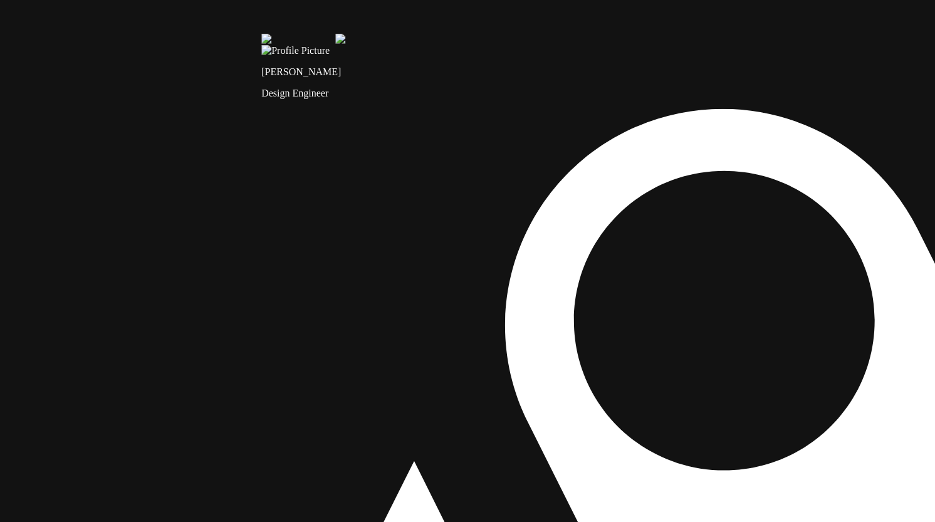
drag, startPoint x: 376, startPoint y: 182, endPoint x: 459, endPoint y: 191, distance: 83.2
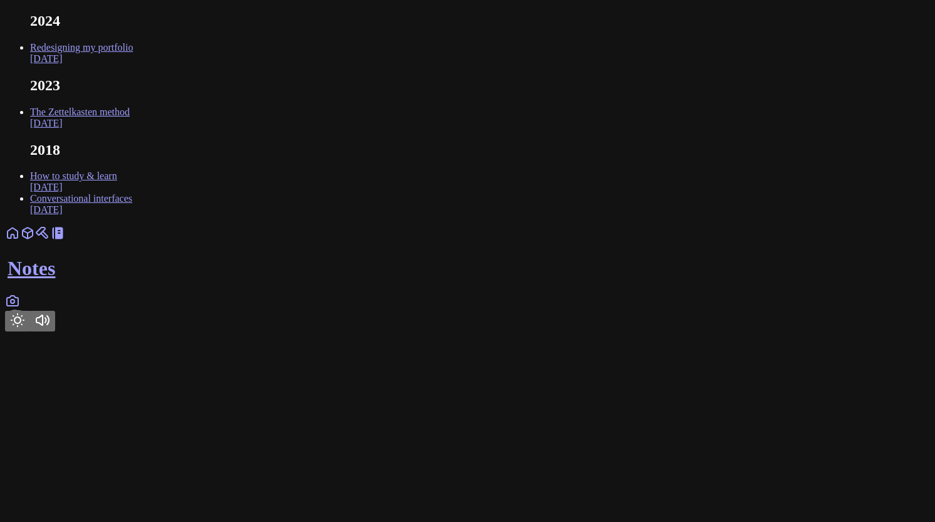
click at [50, 241] on icon at bounding box center [42, 233] width 15 height 15
